Goal: Information Seeking & Learning: Learn about a topic

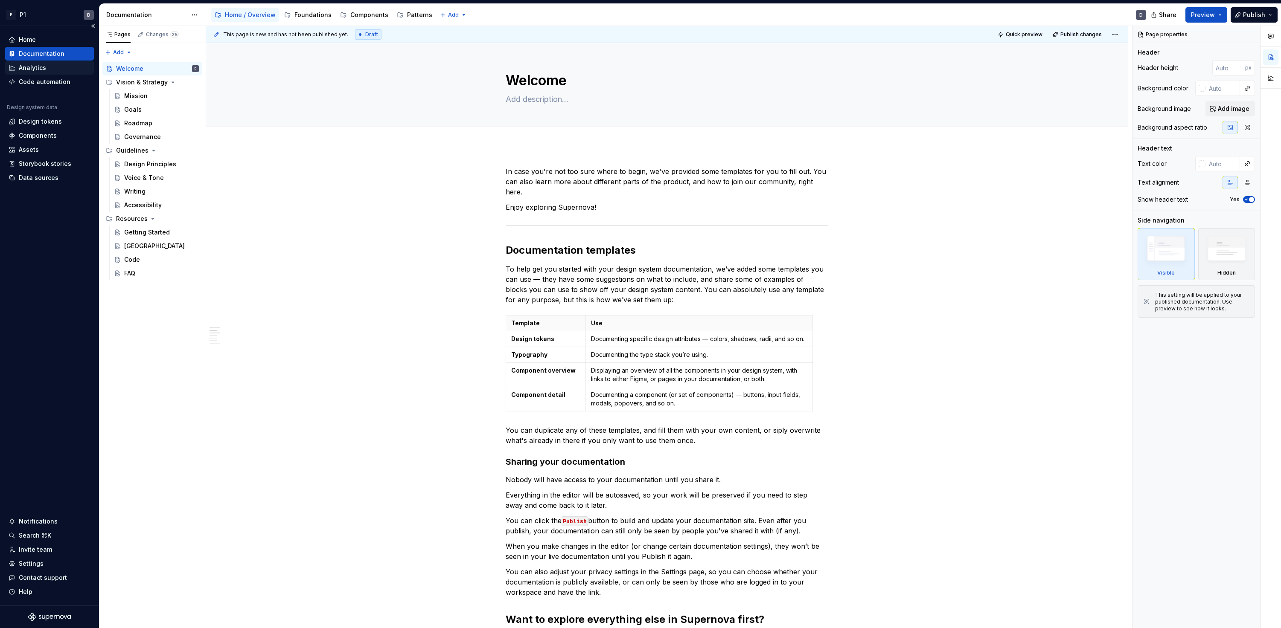
click at [31, 65] on div "Analytics" at bounding box center [32, 68] width 27 height 9
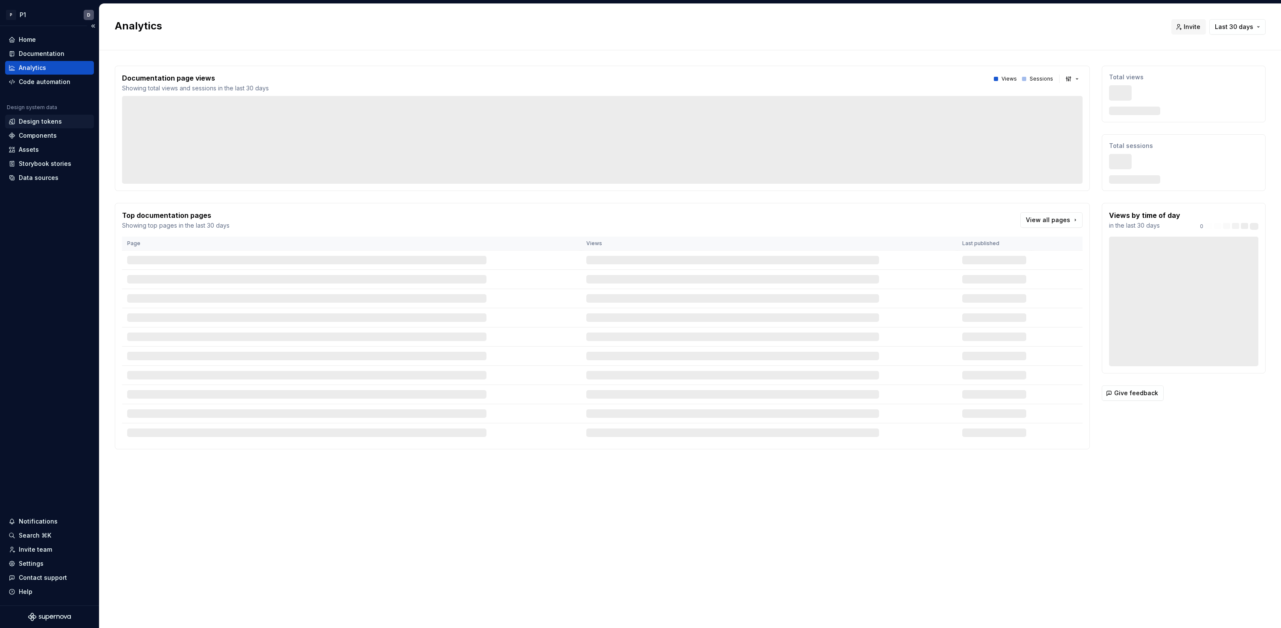
click at [36, 125] on div "Design tokens" at bounding box center [40, 121] width 43 height 9
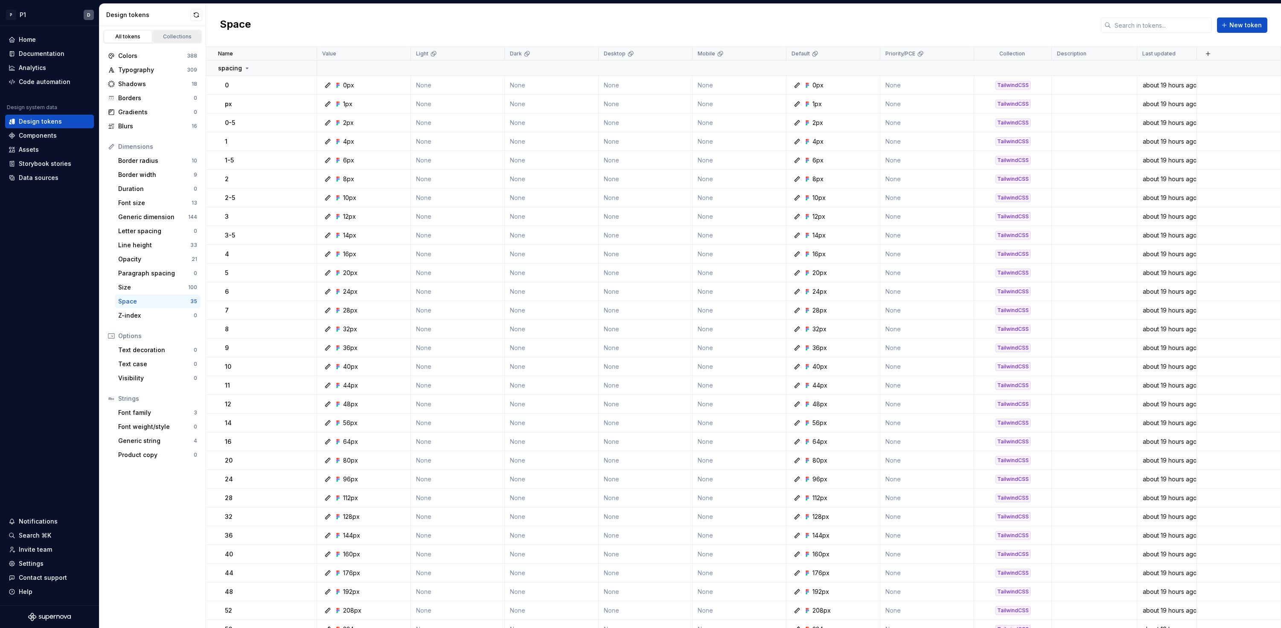
click at [162, 42] on link "Collections" at bounding box center [177, 36] width 49 height 13
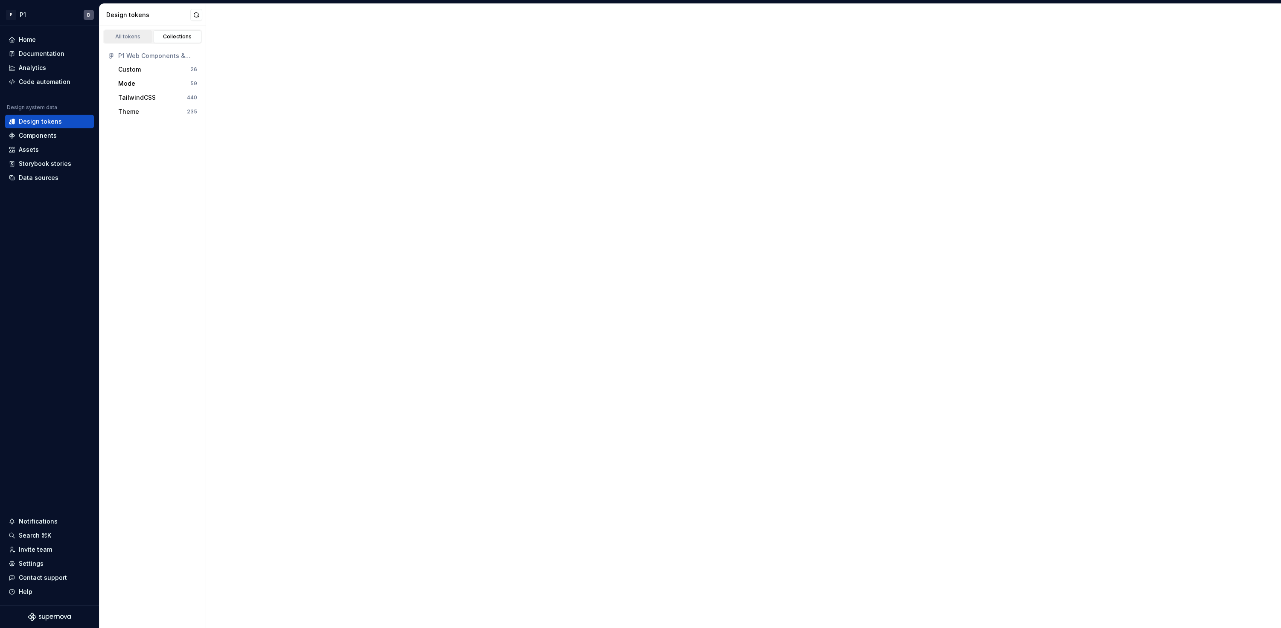
click at [140, 38] on div "All tokens" at bounding box center [128, 36] width 43 height 7
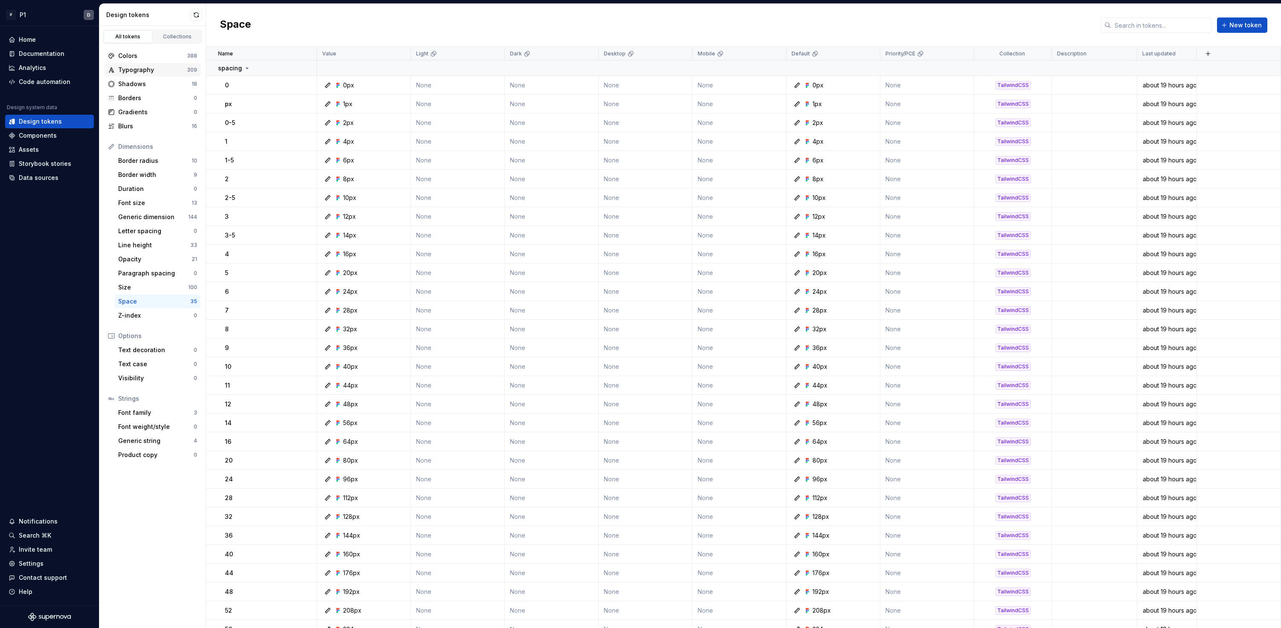
click at [149, 67] on div "Typography" at bounding box center [152, 70] width 69 height 9
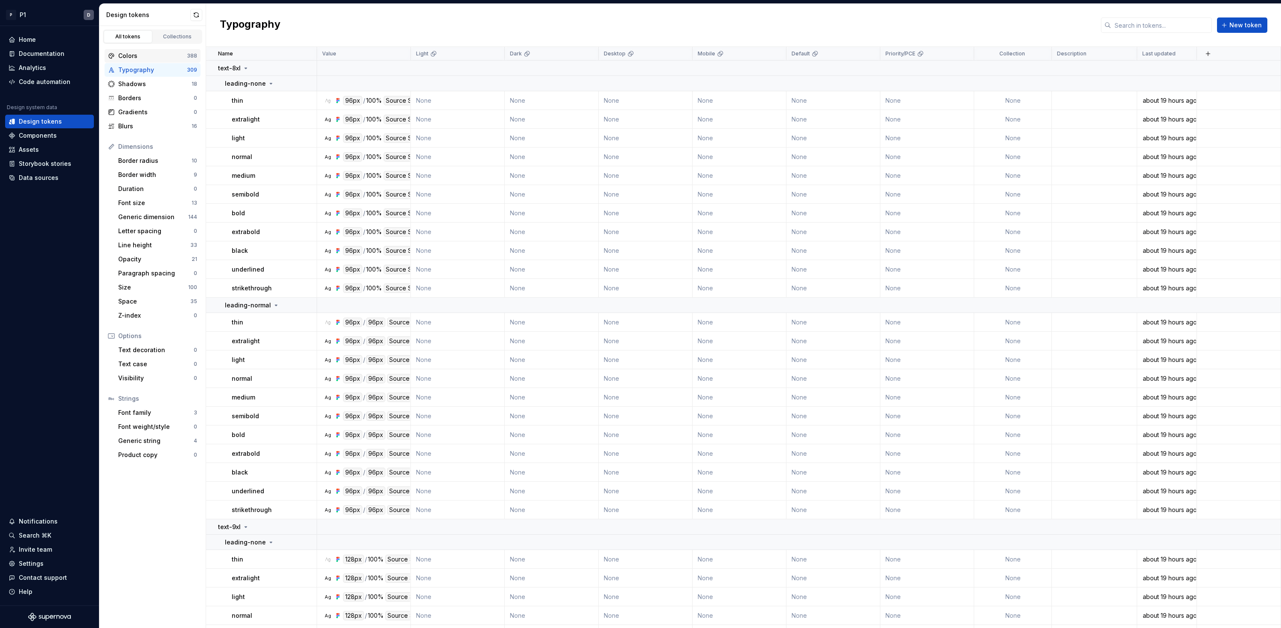
click at [149, 54] on div "Colors" at bounding box center [152, 56] width 69 height 9
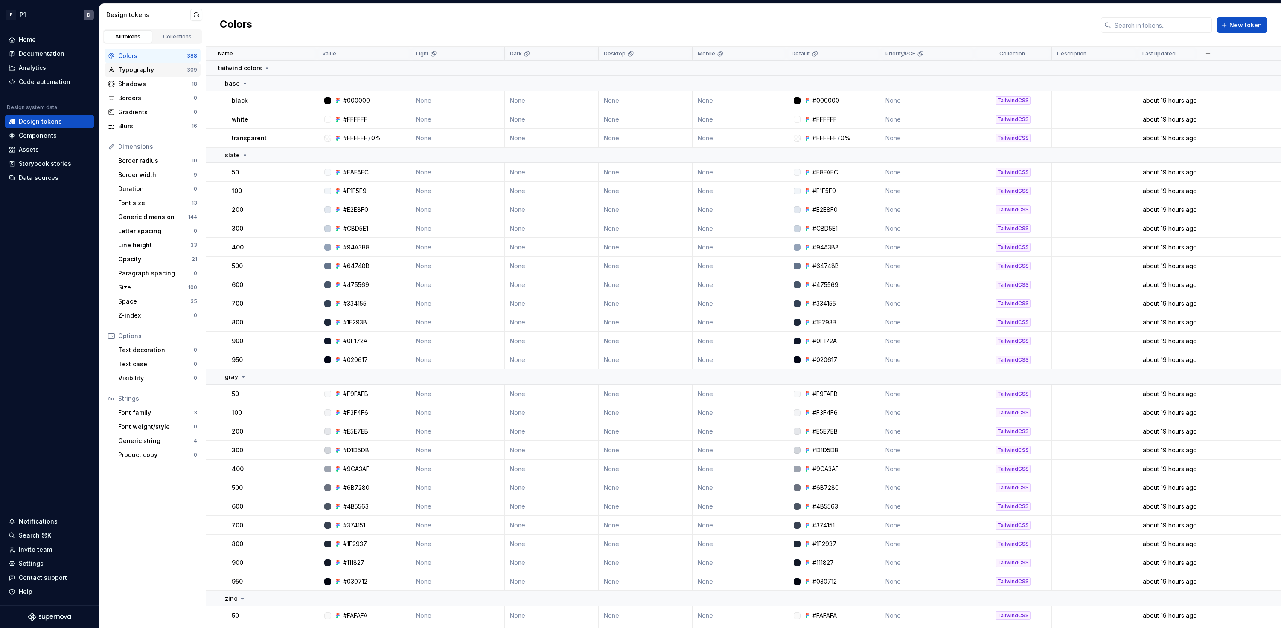
click at [154, 70] on div "Typography" at bounding box center [152, 70] width 69 height 9
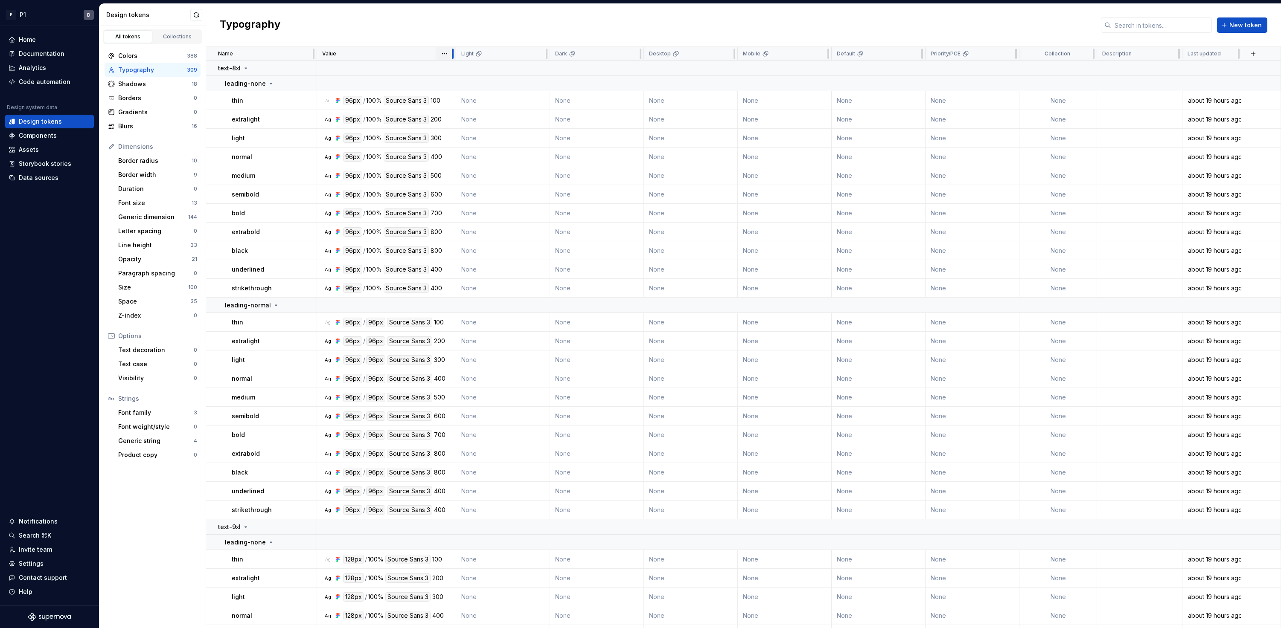
drag, startPoint x: 410, startPoint y: 57, endPoint x: 464, endPoint y: 59, distance: 54.2
click at [456, 58] on div at bounding box center [452, 54] width 7 height 14
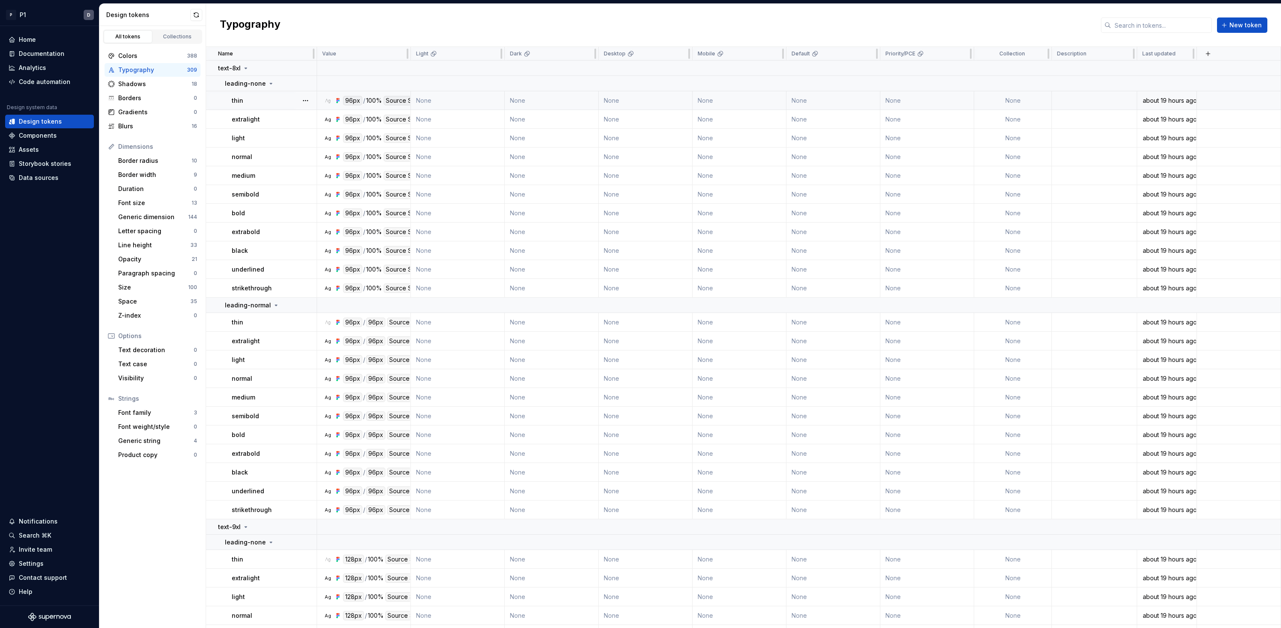
click at [375, 97] on div "100%" at bounding box center [374, 100] width 16 height 9
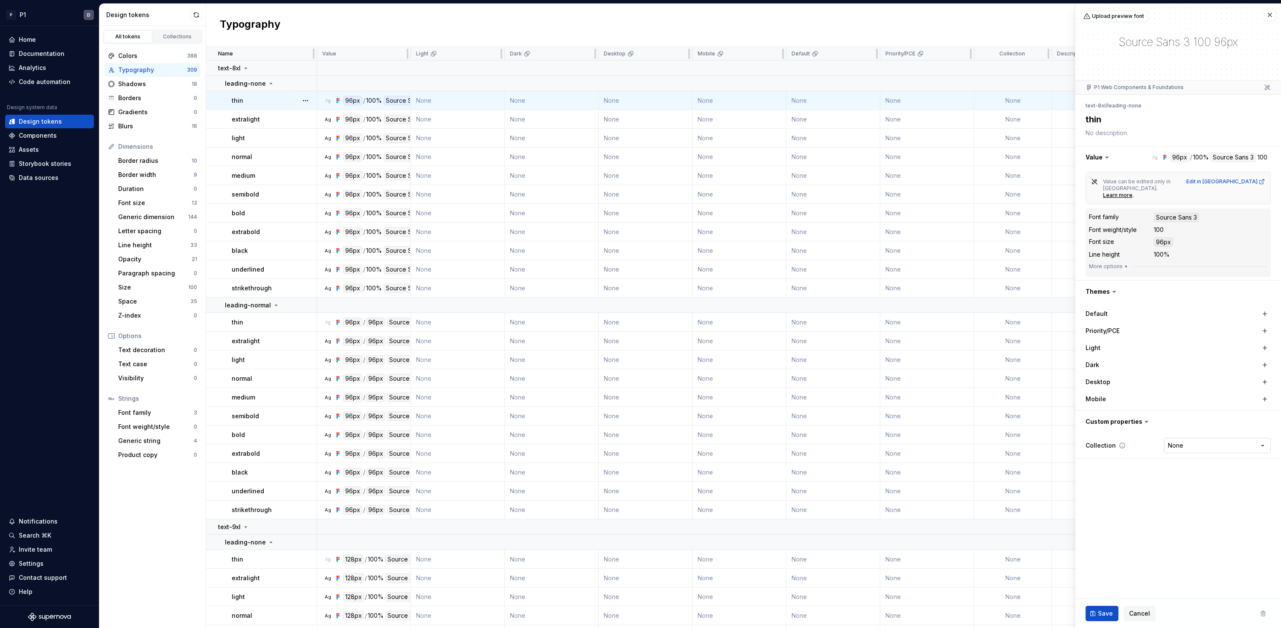
click at [1190, 430] on html "P P1 D Home Documentation Analytics Code automation Design system data Design t…" at bounding box center [640, 314] width 1281 height 628
click at [1197, 409] on html "P P1 D Home Documentation Analytics Code automation Design system data Design t…" at bounding box center [640, 314] width 1281 height 628
type textarea "*"
